Goal: Find specific page/section: Find specific page/section

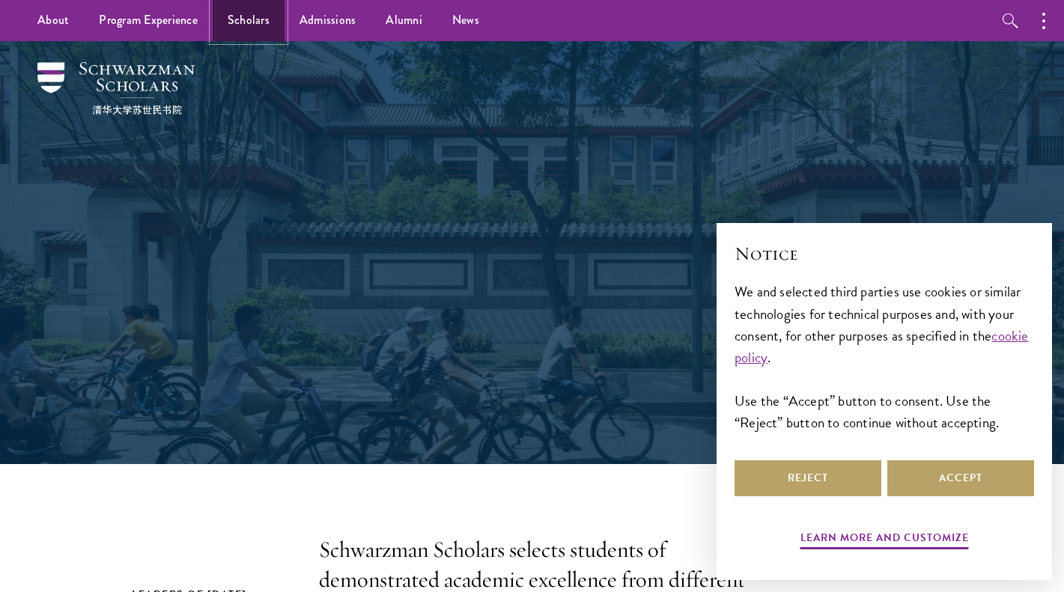
click at [230, 16] on link "Scholars" at bounding box center [249, 20] width 72 height 41
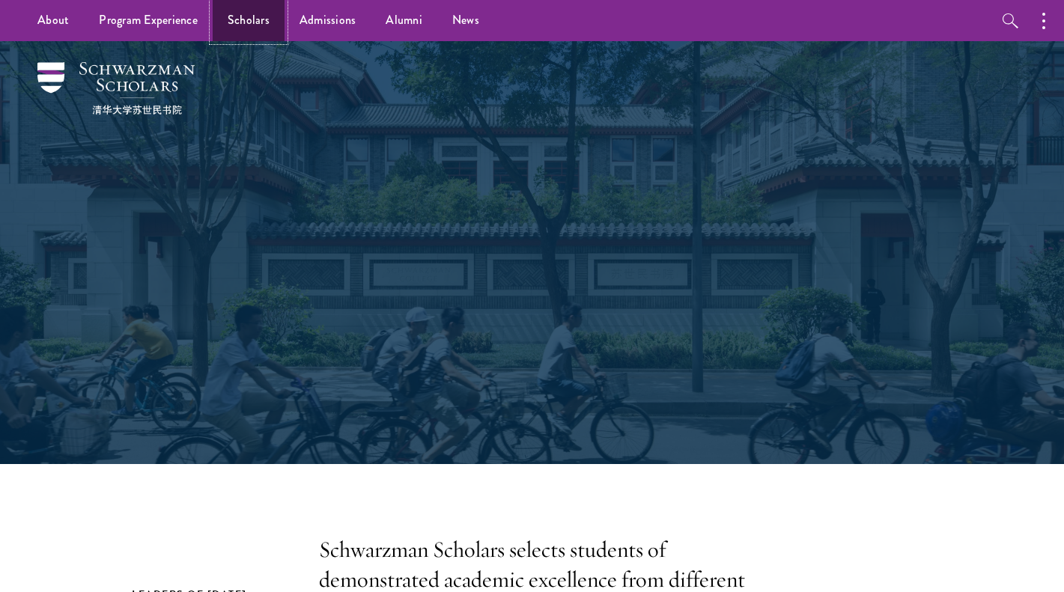
click at [231, 21] on link "Scholars" at bounding box center [249, 20] width 72 height 41
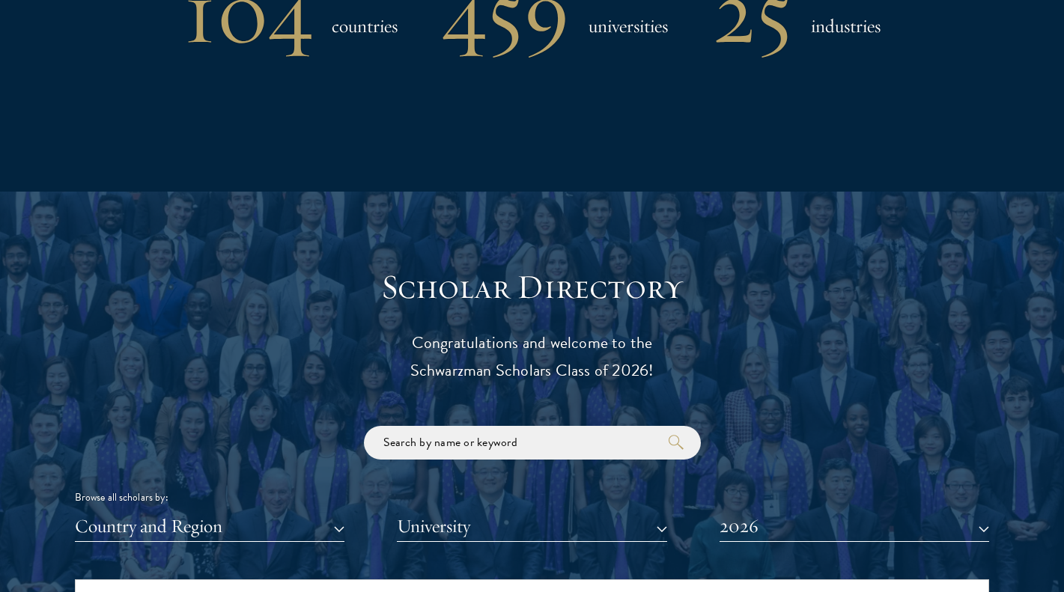
scroll to position [1685, 0]
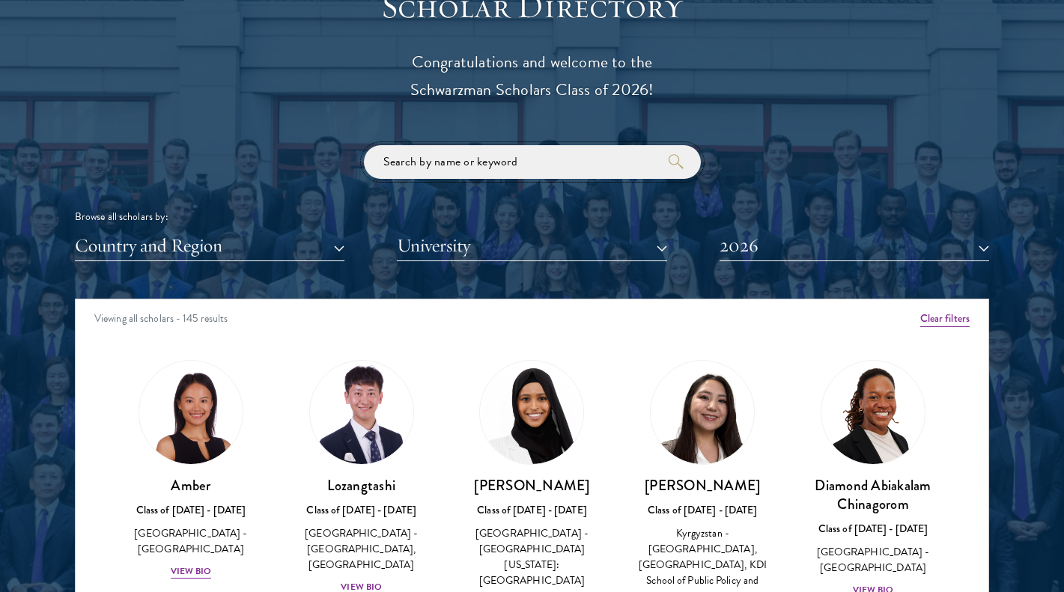
click at [489, 166] on input "search" at bounding box center [532, 162] width 337 height 34
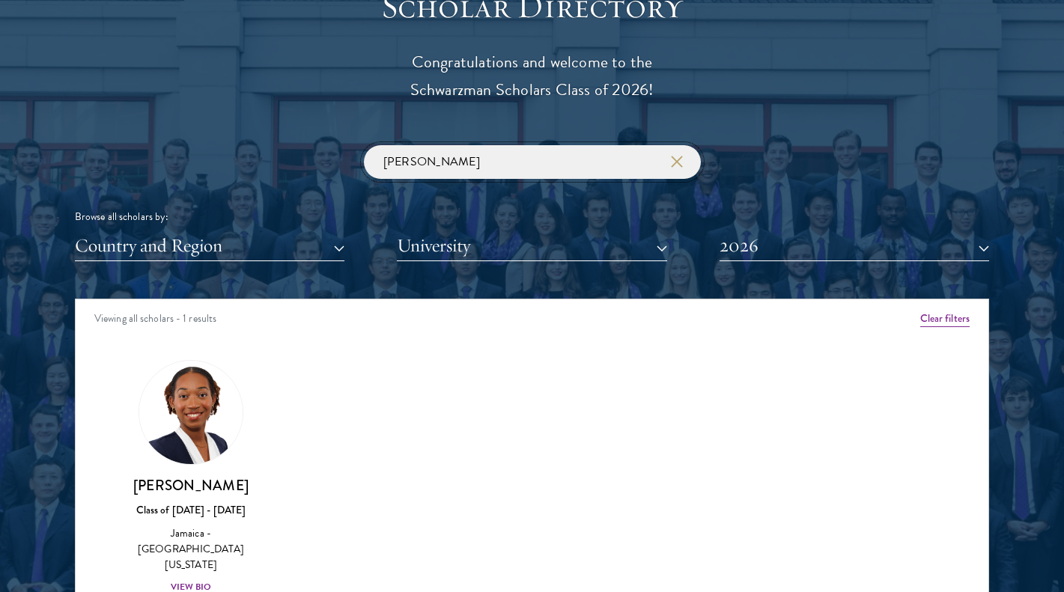
type input "[PERSON_NAME]"
click at [198, 580] on div "View Bio" at bounding box center [191, 587] width 41 height 14
